Goal: Navigation & Orientation: Find specific page/section

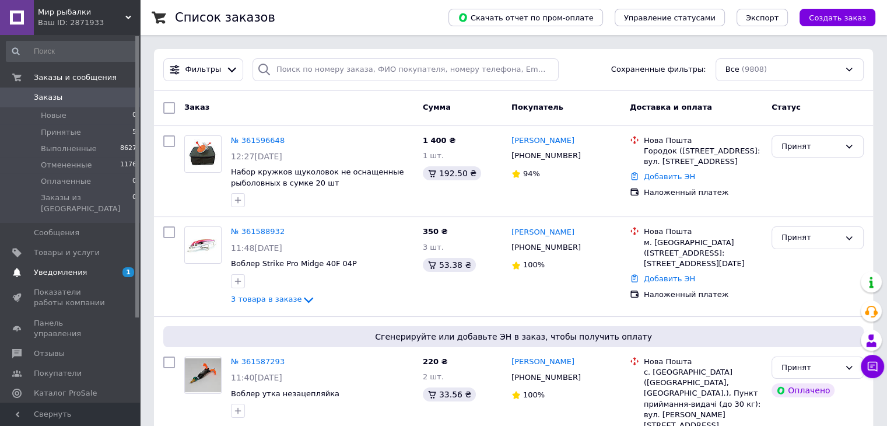
click at [85, 267] on span "Уведомления" at bounding box center [71, 272] width 74 height 10
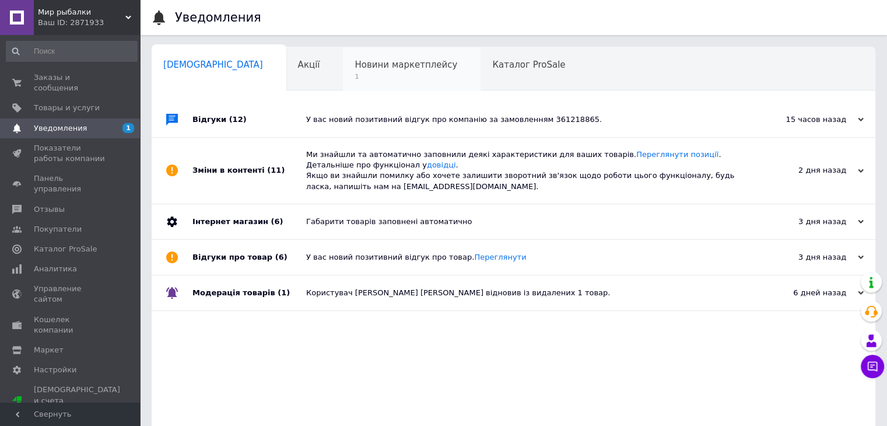
click at [349, 55] on div "Новини маркетплейсу 1" at bounding box center [412, 69] width 138 height 44
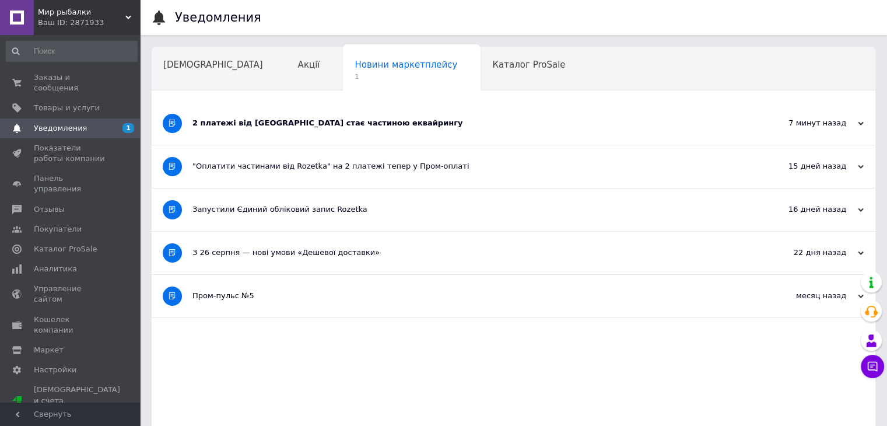
click at [362, 129] on div "2 платежі від [GEOGRAPHIC_DATA] стає частиною еквайрингу" at bounding box center [469, 123] width 554 height 43
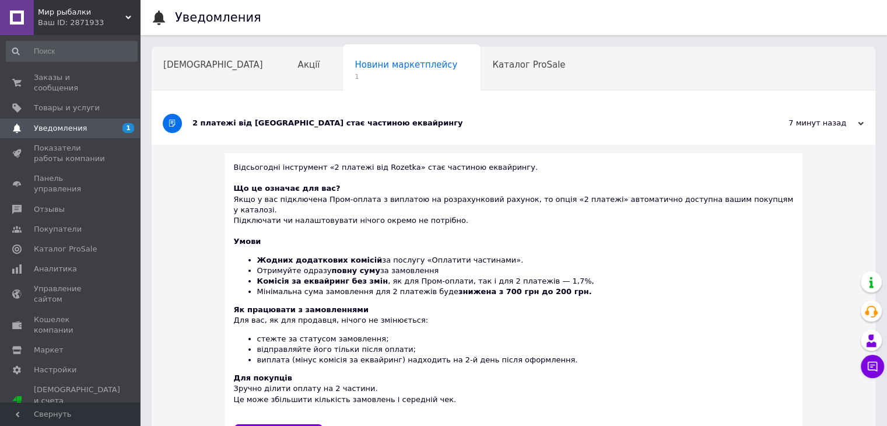
click at [72, 66] on div "Заказы и сообщения 0 0 Товары и услуги Уведомления 1 Показатели работы компании…" at bounding box center [71, 220] width 143 height 371
click at [79, 71] on link "Заказы и сообщения 0 0" at bounding box center [71, 83] width 143 height 30
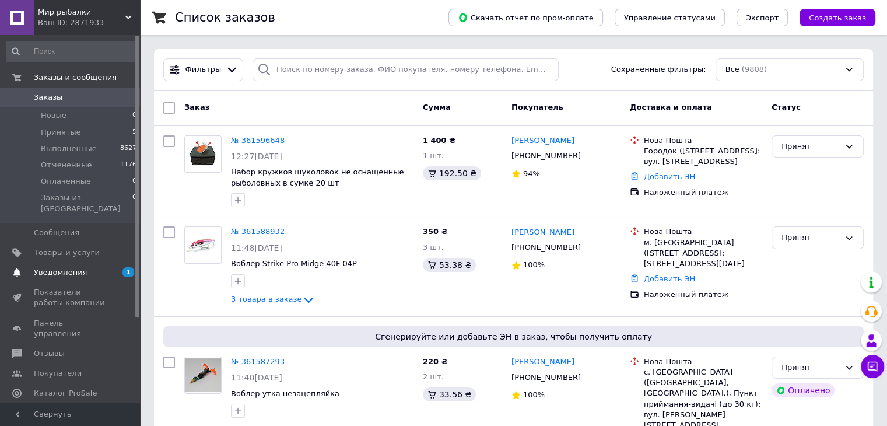
click at [90, 267] on span "Уведомления" at bounding box center [71, 272] width 74 height 10
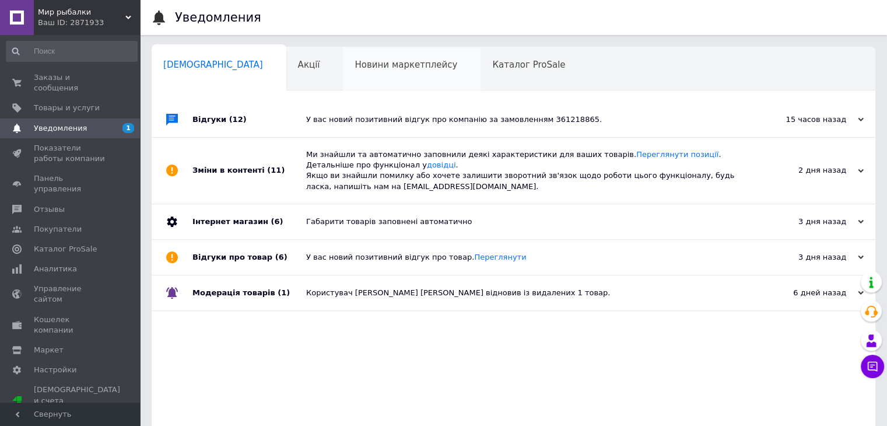
click at [343, 75] on div "Новини маркетплейсу 0" at bounding box center [412, 69] width 138 height 44
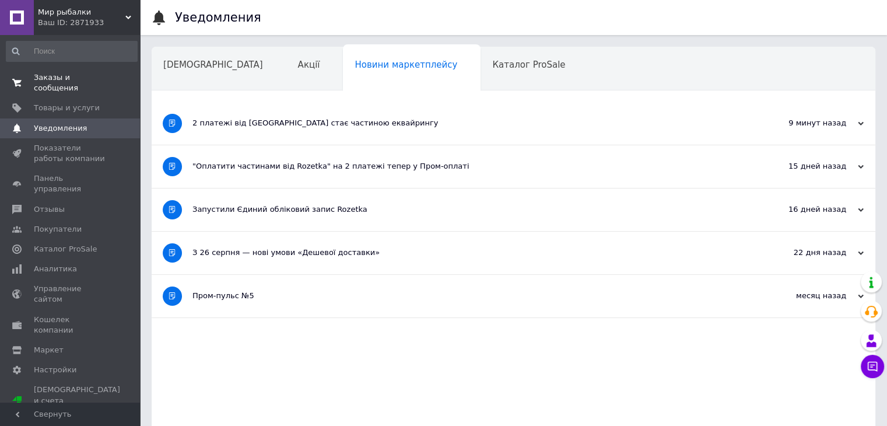
click at [108, 78] on span "0 0" at bounding box center [124, 82] width 32 height 21
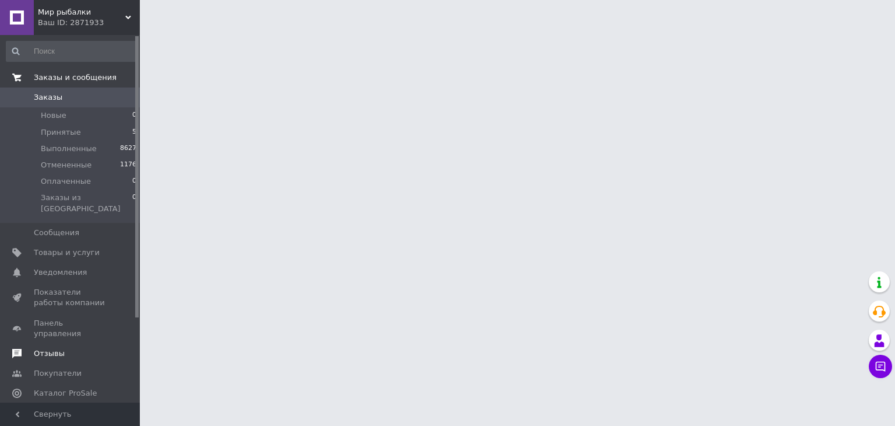
click at [72, 348] on span "Отзывы" at bounding box center [71, 353] width 74 height 10
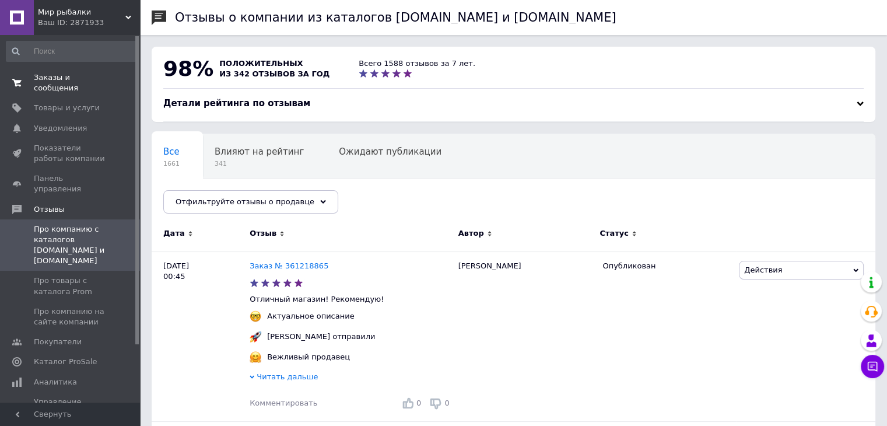
click at [89, 75] on span "Заказы и сообщения" at bounding box center [71, 82] width 74 height 21
